Goal: Task Accomplishment & Management: Complete application form

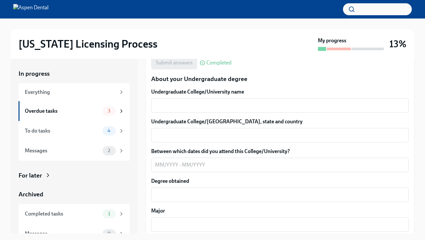
scroll to position [613, 0]
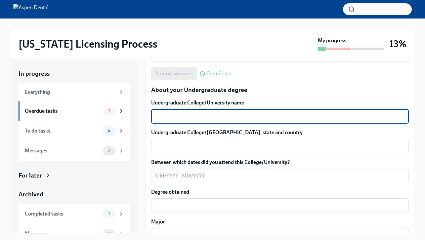
click at [242, 113] on textarea "Undergraduate College/University name" at bounding box center [280, 116] width 250 height 8
type textarea "[GEOGRAPHIC_DATA]"
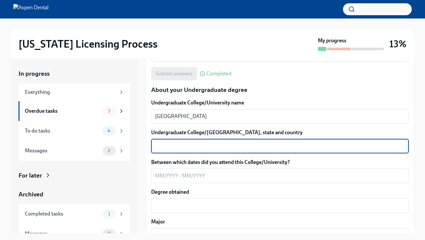
click at [208, 148] on textarea "Undergraduate College/[GEOGRAPHIC_DATA], state and country" at bounding box center [280, 146] width 250 height 8
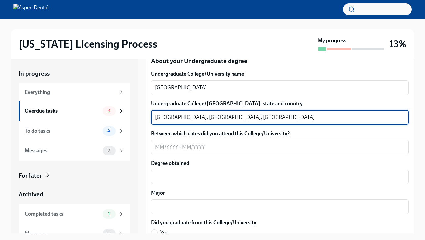
scroll to position [641, 0]
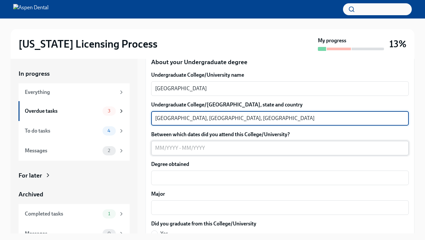
type textarea "[GEOGRAPHIC_DATA], [GEOGRAPHIC_DATA], [GEOGRAPHIC_DATA]"
click at [177, 150] on textarea "Between which dates did you attend this College/University?" at bounding box center [280, 148] width 250 height 8
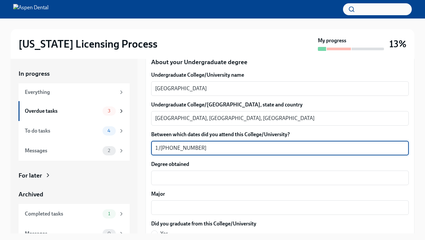
click at [175, 149] on textarea "1/[PHONE_NUMBER]" at bounding box center [280, 148] width 250 height 8
click at [179, 148] on textarea "1/[PHONE_NUMBER]" at bounding box center [280, 148] width 250 height 8
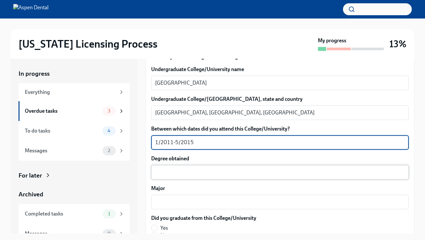
scroll to position [649, 0]
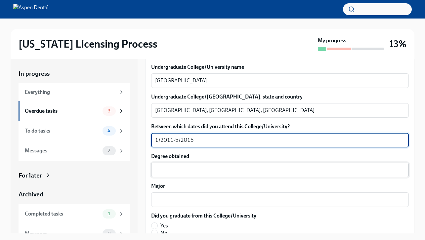
type textarea "1/2011-5/2015"
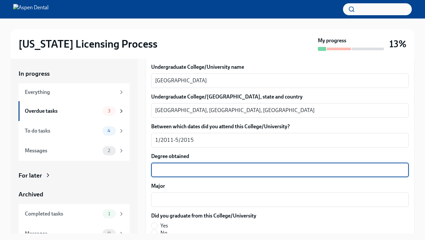
click at [194, 169] on textarea "Degree obtained" at bounding box center [280, 170] width 250 height 8
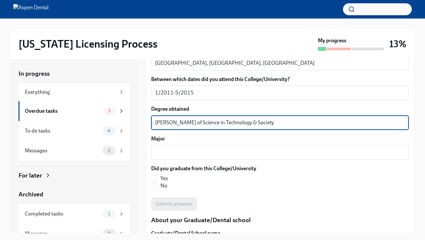
scroll to position [697, 0]
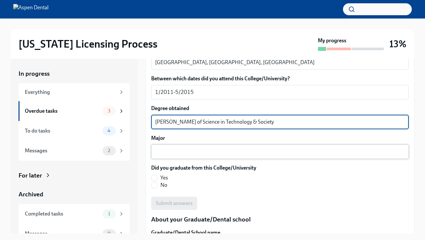
type textarea "[PERSON_NAME] of Science in Technology & Society"
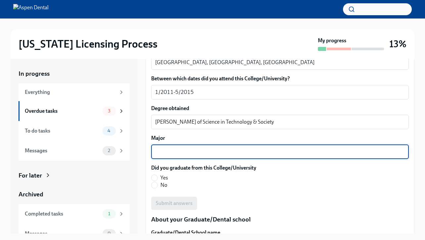
click at [184, 151] on textarea "Major" at bounding box center [280, 152] width 250 height 8
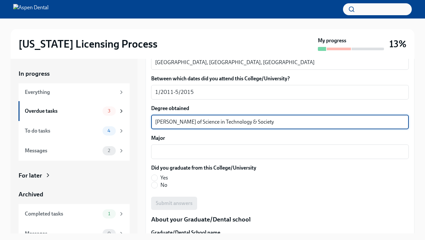
drag, startPoint x: 263, startPoint y: 119, endPoint x: 146, endPoint y: 120, distance: 116.4
click at [146, 120] on div "We will fill out the [US_STATE] State Application Form on your behalf – we'll j…" at bounding box center [279, 168] width 269 height 1445
click at [176, 154] on textarea "Major" at bounding box center [280, 152] width 250 height 8
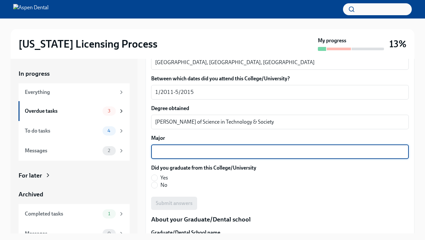
paste textarea "[PERSON_NAME] of Science in Technology & Society"
type textarea "[PERSON_NAME] of Science in Technology & Society"
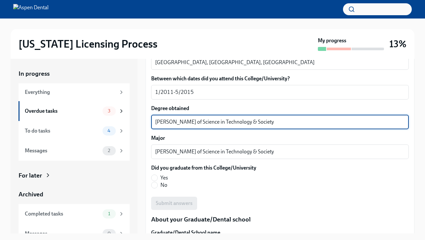
click at [172, 124] on textarea "[PERSON_NAME] of Science in Technology & Society" at bounding box center [280, 122] width 250 height 8
type textarea "Bachelor of Science in Technology & Society"
click at [170, 151] on textarea "[PERSON_NAME] of Science in Technology & Society" at bounding box center [280, 152] width 250 height 8
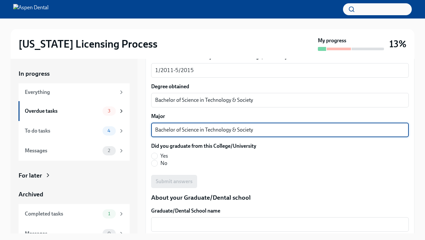
scroll to position [723, 0]
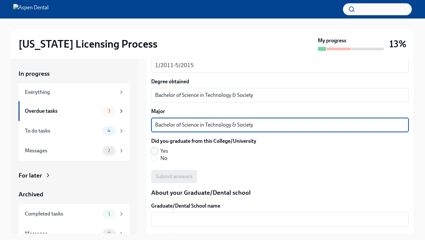
type textarea "Bachelor of Science in Technology & Society"
click at [153, 149] on input "Yes" at bounding box center [154, 151] width 6 height 6
radio input "true"
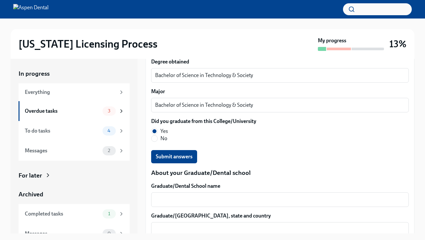
scroll to position [761, 0]
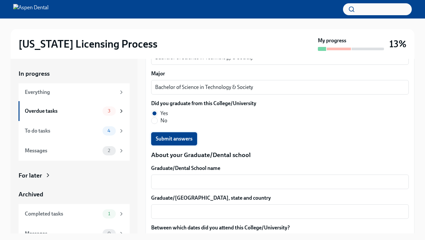
click at [187, 142] on span "Submit answers" at bounding box center [174, 139] width 37 height 7
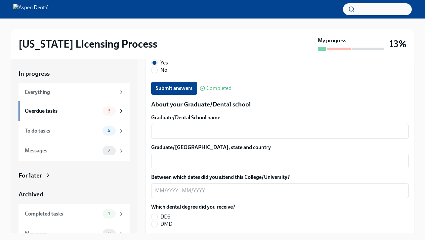
scroll to position [820, 0]
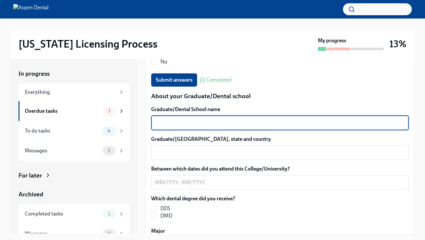
click at [219, 127] on textarea "Graduate/Dental School name" at bounding box center [280, 123] width 250 height 8
type textarea "[GEOGRAPHIC_DATA]"
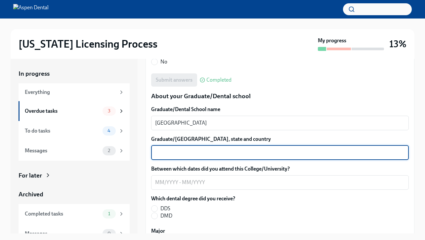
click at [204, 153] on textarea "Graduate/[GEOGRAPHIC_DATA], state and country" at bounding box center [280, 153] width 250 height 8
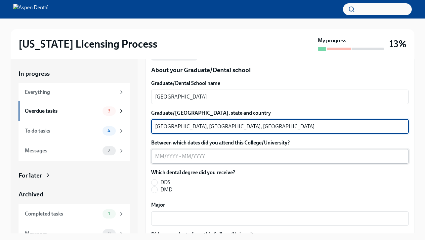
scroll to position [846, 0]
type textarea "[GEOGRAPHIC_DATA], [GEOGRAPHIC_DATA], [GEOGRAPHIC_DATA]"
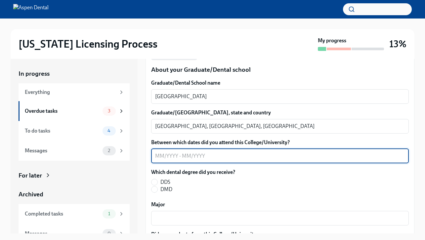
click at [180, 154] on textarea "Between which dates did you attend this College/University?" at bounding box center [280, 156] width 250 height 8
click at [155, 190] on input "DMD" at bounding box center [154, 189] width 6 height 6
radio input "true"
click at [168, 158] on textarea "Between which dates did you attend this College/University?" at bounding box center [280, 156] width 250 height 8
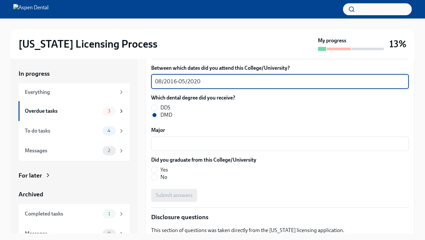
scroll to position [924, 0]
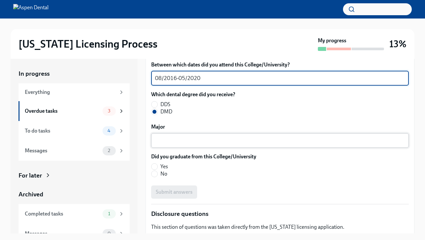
type textarea "08/2016-05/2020"
click at [196, 142] on textarea "Major" at bounding box center [280, 141] width 250 height 8
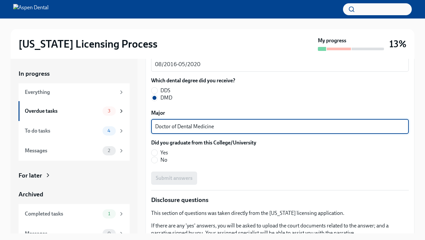
scroll to position [944, 0]
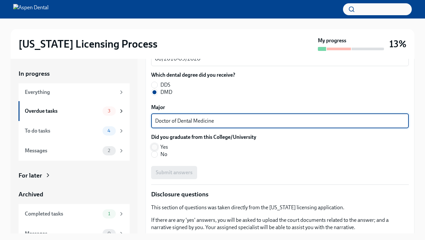
type textarea "Doctor of Dental Medicine"
click at [156, 146] on input "Yes" at bounding box center [154, 147] width 6 height 6
radio input "true"
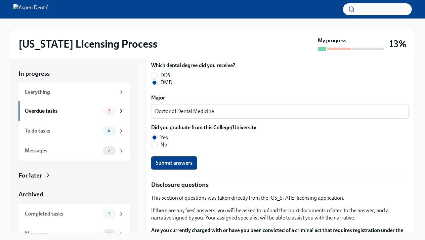
scroll to position [974, 0]
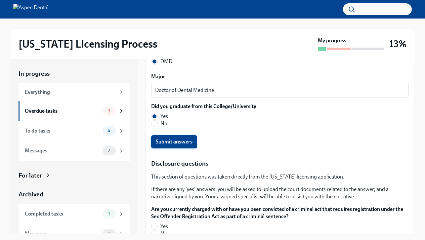
click at [188, 142] on span "Submit answers" at bounding box center [174, 142] width 37 height 7
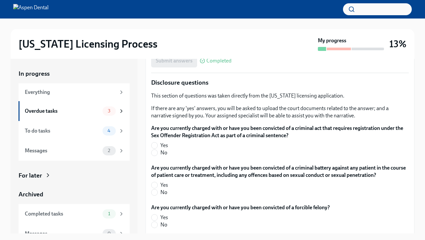
scroll to position [1058, 0]
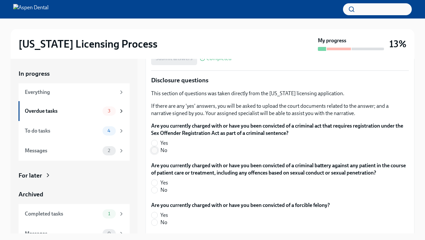
click at [155, 151] on input "No" at bounding box center [154, 150] width 6 height 6
radio input "true"
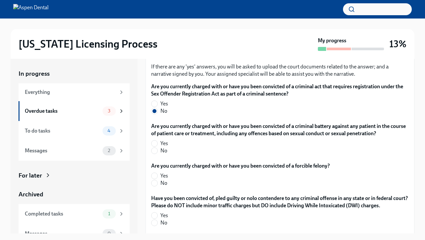
scroll to position [1098, 0]
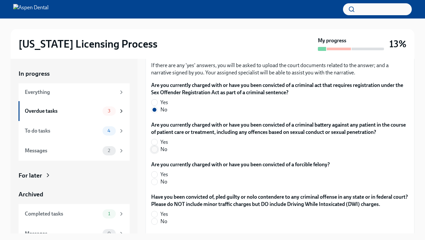
click at [154, 149] on input "No" at bounding box center [154, 149] width 6 height 6
radio input "true"
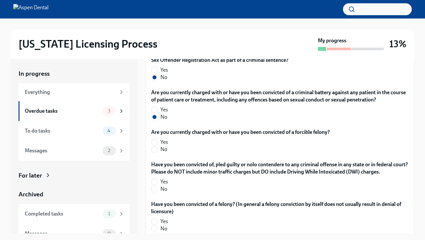
scroll to position [1134, 0]
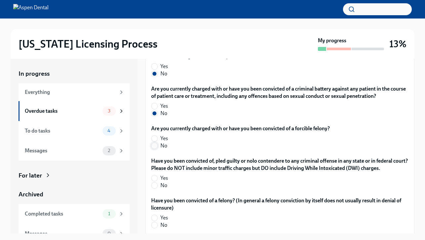
click at [154, 145] on input "No" at bounding box center [154, 146] width 6 height 6
radio input "true"
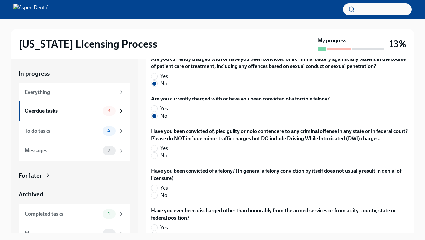
scroll to position [1164, 0]
click at [156, 148] on input "Yes" at bounding box center [154, 148] width 6 height 6
radio input "true"
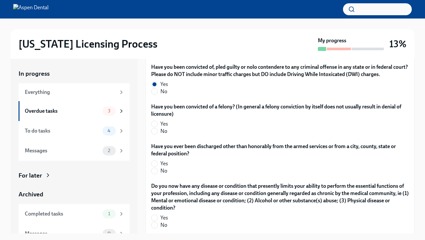
scroll to position [1228, 0]
click at [155, 132] on input "No" at bounding box center [154, 132] width 6 height 6
radio input "true"
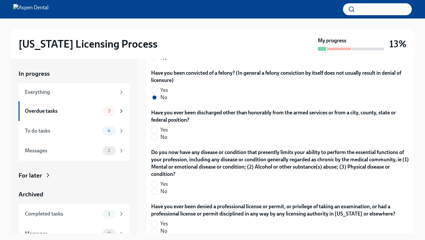
scroll to position [1262, 0]
click at [157, 137] on input "No" at bounding box center [154, 137] width 6 height 6
radio input "true"
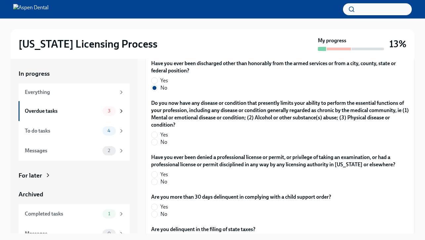
scroll to position [1311, 0]
click at [155, 143] on input "No" at bounding box center [154, 143] width 6 height 6
radio input "true"
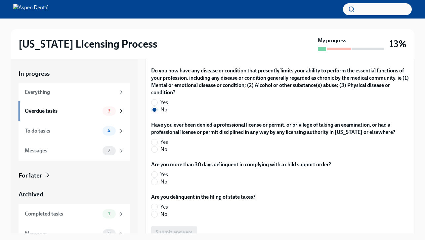
scroll to position [1346, 0]
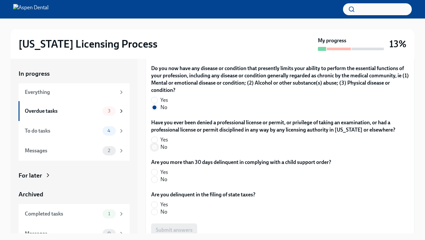
click at [157, 147] on span at bounding box center [154, 147] width 7 height 7
click at [157, 147] on input "No" at bounding box center [154, 147] width 6 height 6
radio input "true"
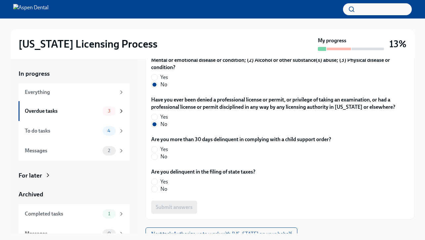
scroll to position [1369, 0]
click at [154, 156] on input "No" at bounding box center [154, 156] width 6 height 6
radio input "true"
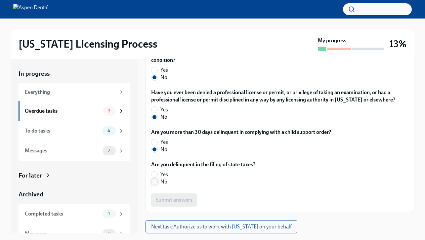
click at [157, 182] on span at bounding box center [154, 182] width 7 height 7
click at [157, 182] on input "No" at bounding box center [154, 182] width 6 height 6
radio input "true"
click at [187, 198] on span "Submit answers" at bounding box center [174, 200] width 37 height 7
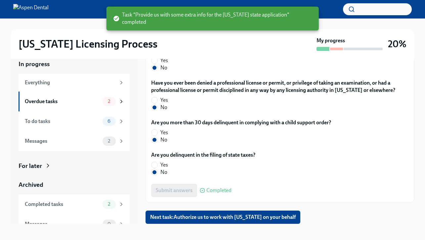
scroll to position [12, 0]
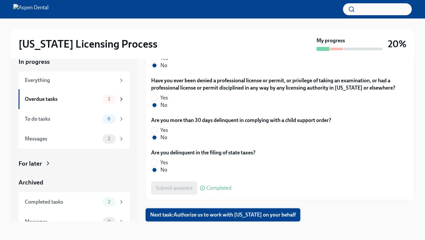
click at [231, 213] on span "Next task : Authorize us to work with [US_STATE] on your behalf" at bounding box center [222, 215] width 145 height 7
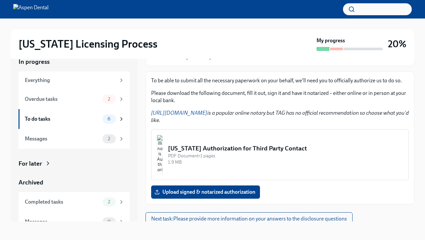
scroll to position [63, 0]
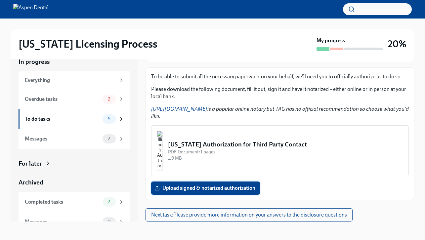
click at [189, 184] on label "Upload signed & notarized authorization" at bounding box center [205, 188] width 109 height 13
click at [0, 0] on input "Upload signed & notarized authorization" at bounding box center [0, 0] width 0 height 0
click at [163, 141] on img "button" at bounding box center [160, 151] width 6 height 40
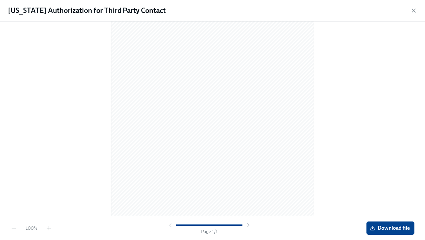
scroll to position [0, 0]
click at [382, 224] on button "Download file" at bounding box center [390, 228] width 48 height 13
click at [411, 9] on icon "button" at bounding box center [413, 10] width 7 height 7
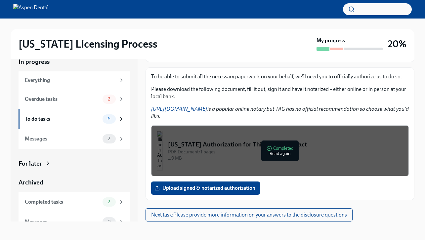
click at [293, 124] on div "To be able to submit all the necessary paperwork on your behalf, we'll need you…" at bounding box center [280, 134] width 258 height 122
click at [292, 180] on div "To be able to submit all the necessary paperwork on your behalf, we'll need you…" at bounding box center [280, 134] width 258 height 122
click at [278, 219] on button "Next task : Please provide more information on your answers to the disclosure q…" at bounding box center [248, 214] width 207 height 13
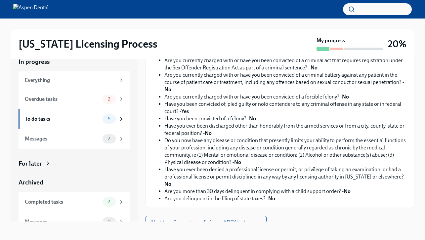
scroll to position [140, 0]
click at [234, 219] on span "Next task : Request proof of your ADEX test scores" at bounding box center [206, 222] width 110 height 7
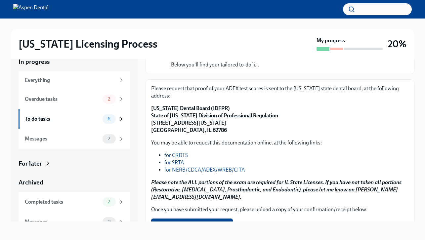
scroll to position [50, 0]
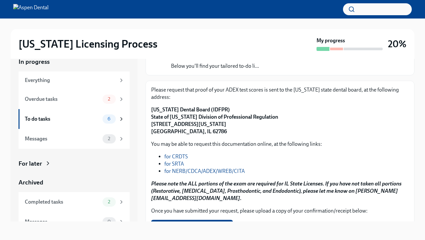
click at [231, 168] on link "for NERB/CDCA/ADEX/WREB/CITA" at bounding box center [204, 171] width 80 height 6
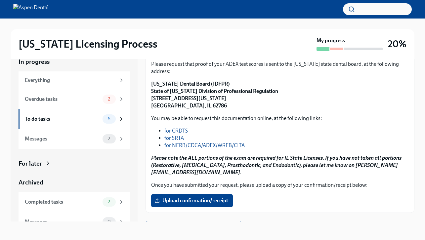
scroll to position [81, 0]
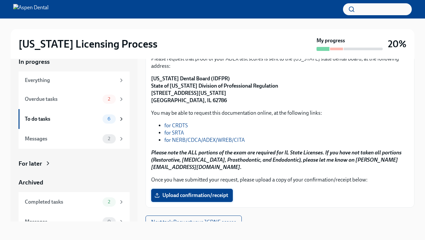
click at [196, 192] on span "Upload confirmation/receipt" at bounding box center [192, 195] width 72 height 7
click at [0, 0] on input "Upload confirmation/receipt" at bounding box center [0, 0] width 0 height 0
click at [211, 192] on span "Screen Shot [DATE] 3.24.22 PM.png" at bounding box center [200, 195] width 89 height 7
click at [0, 0] on input "Screen Shot [DATE] 3.24.22 PM.png" at bounding box center [0, 0] width 0 height 0
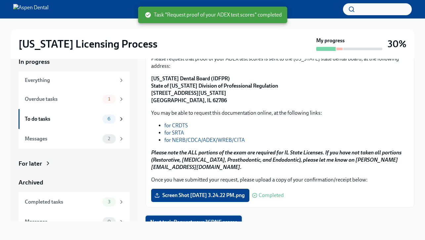
click at [218, 219] on span "Next task : Request your JCDNE scores" at bounding box center [193, 222] width 87 height 7
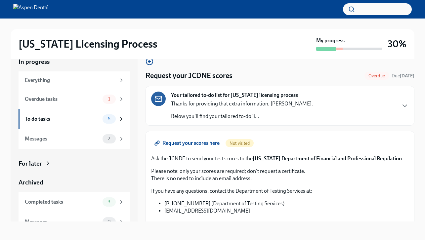
click at [194, 141] on span "Request your scores here" at bounding box center [188, 143] width 64 height 7
